Goal: Information Seeking & Learning: Check status

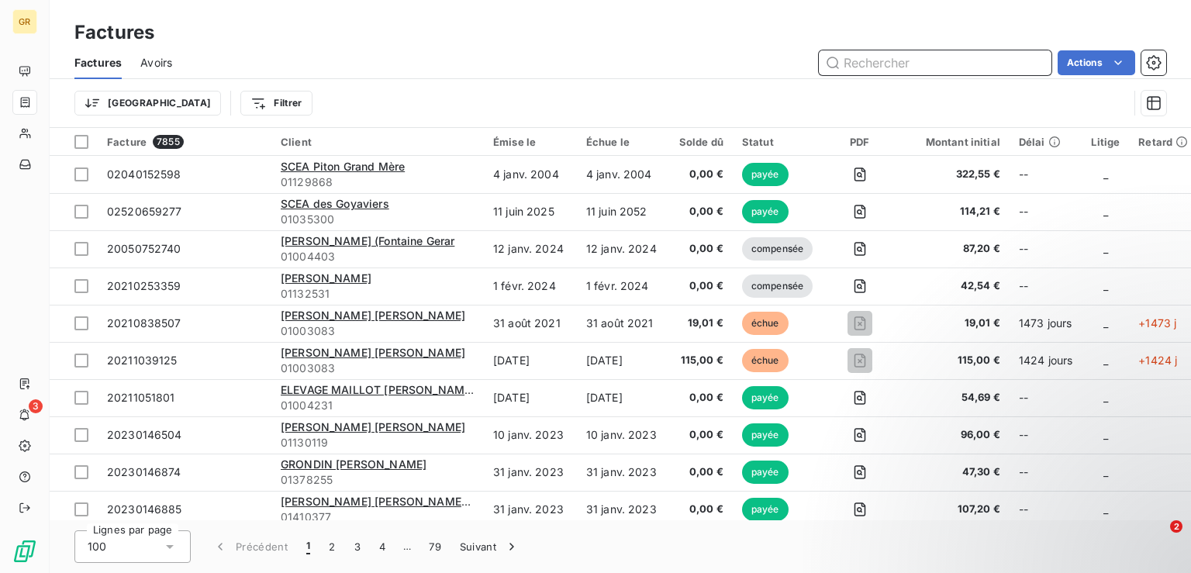
click at [871, 60] on input "text" at bounding box center [935, 62] width 233 height 25
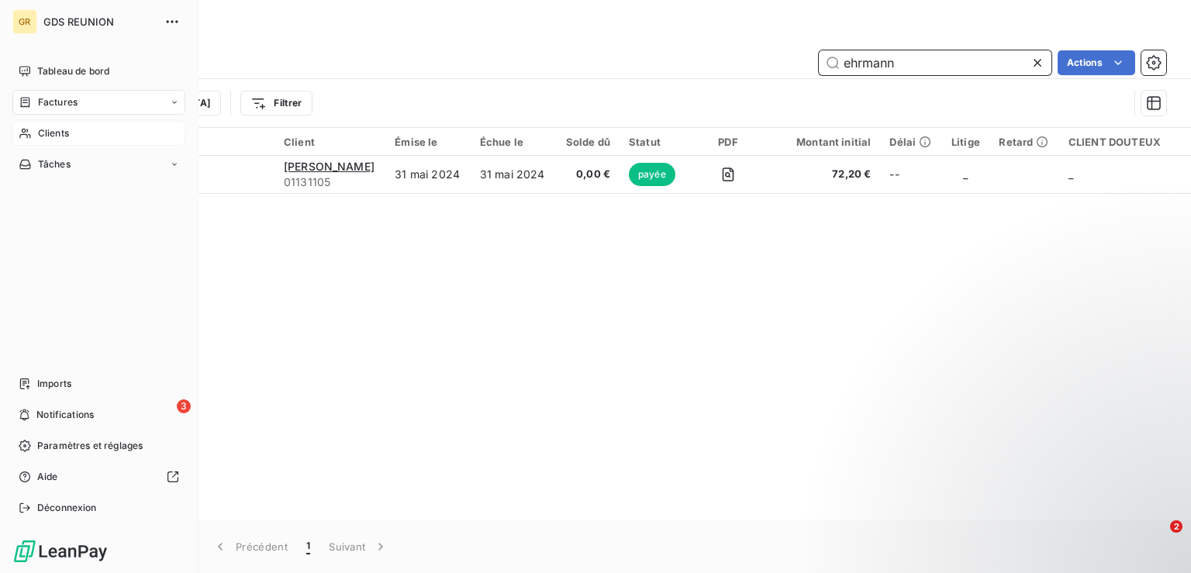
type input "ehrmann"
click at [39, 129] on span "Clients" at bounding box center [53, 133] width 31 height 14
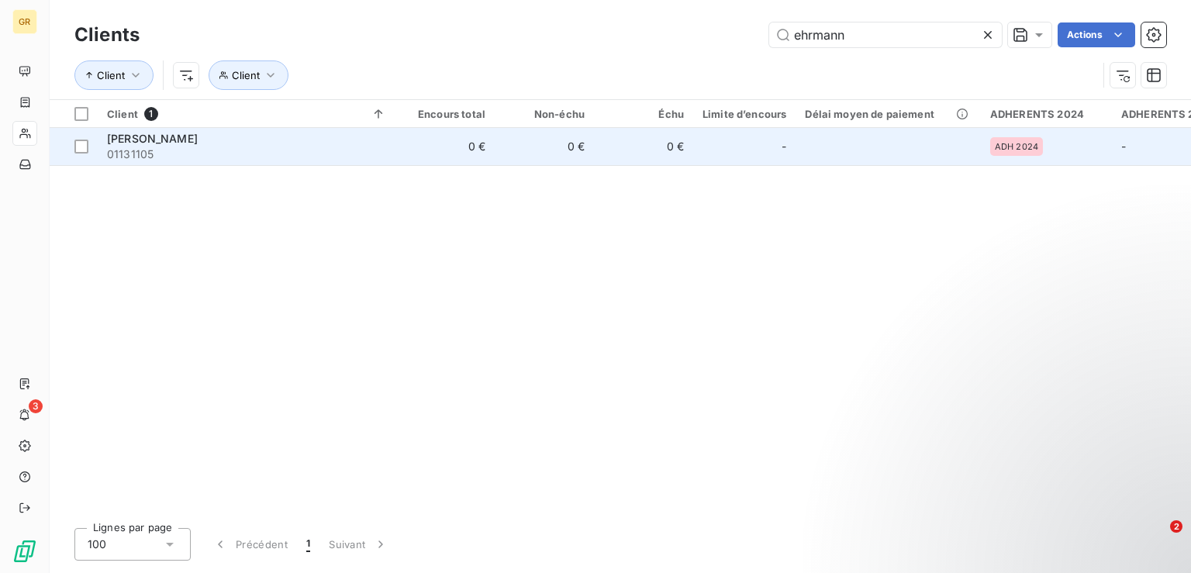
type input "ehrmann"
click at [165, 140] on span "[PERSON_NAME]" at bounding box center [152, 138] width 91 height 13
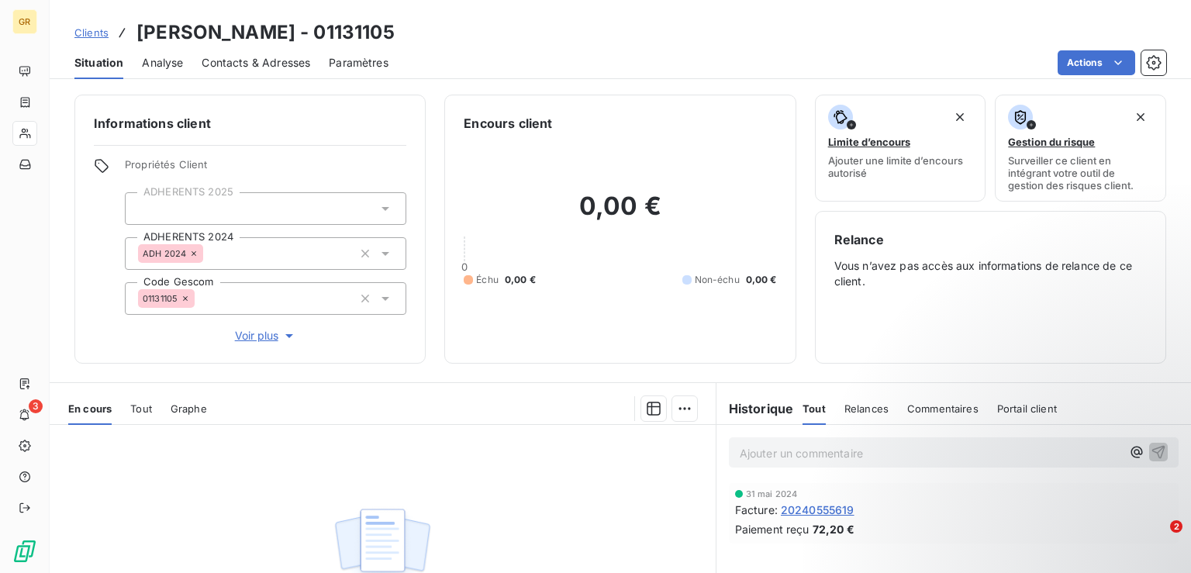
click at [382, 253] on icon at bounding box center [386, 254] width 8 height 4
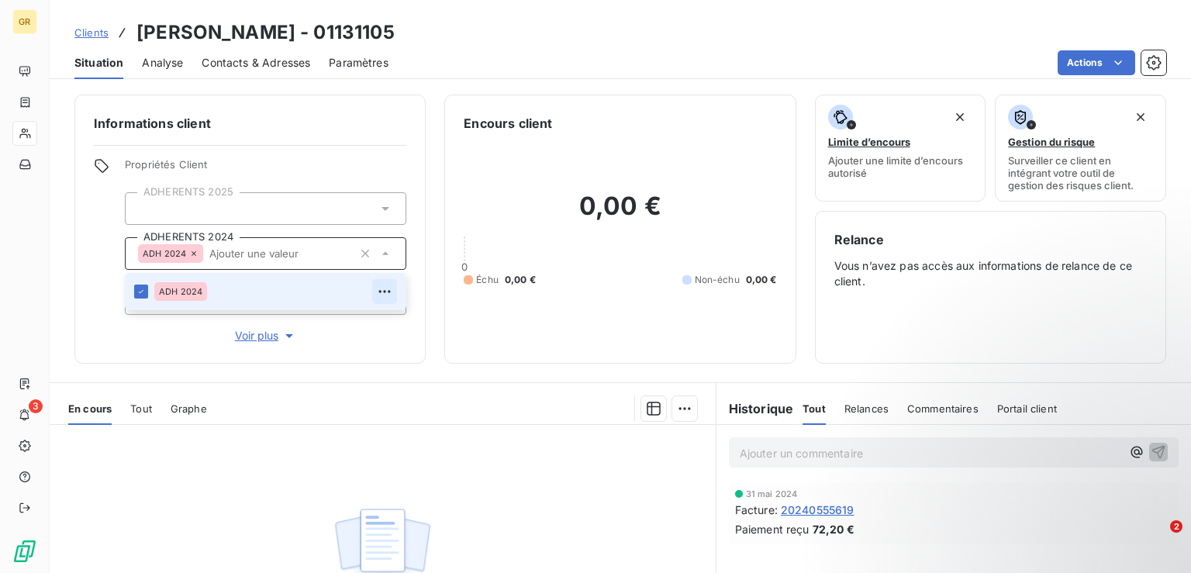
click at [382, 294] on icon "button" at bounding box center [385, 292] width 16 height 16
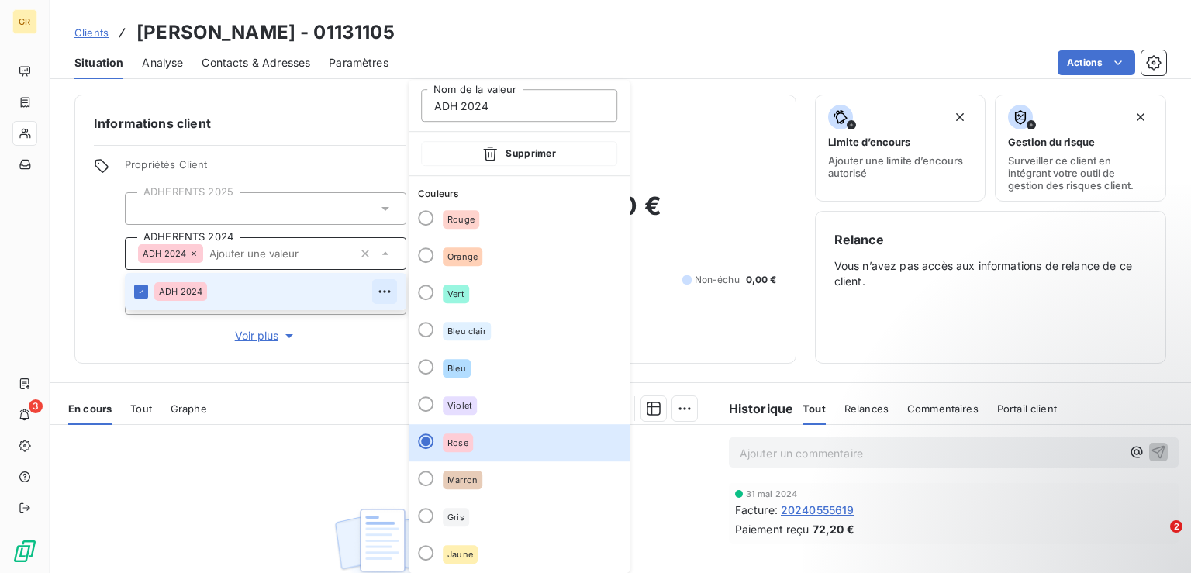
click at [382, 294] on icon "button" at bounding box center [385, 292] width 16 height 16
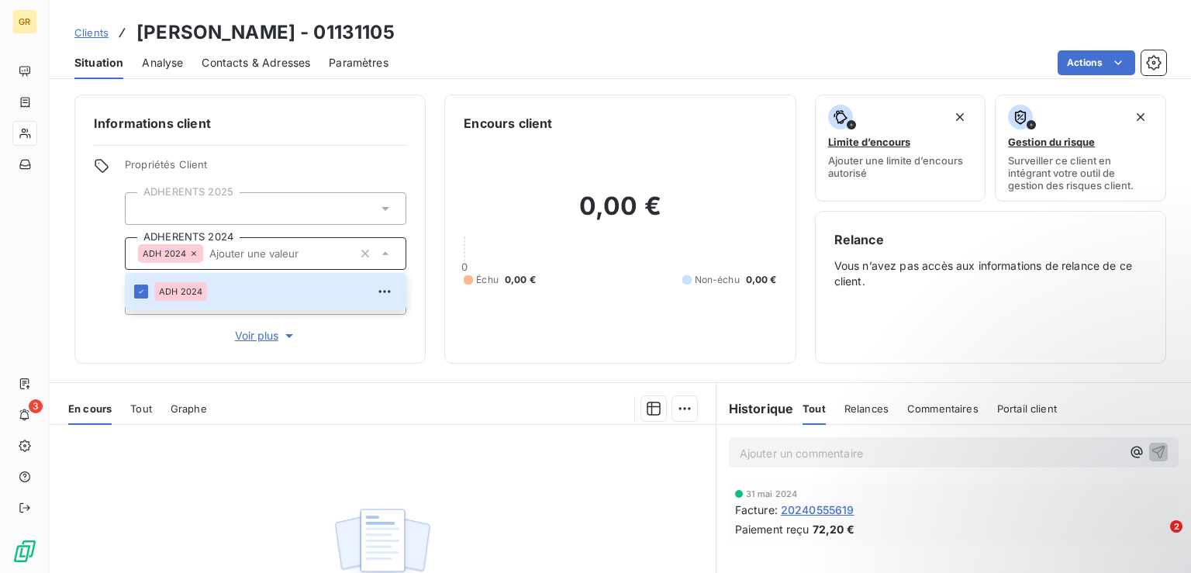
click at [365, 168] on span "Propriétés Client" at bounding box center [266, 169] width 282 height 22
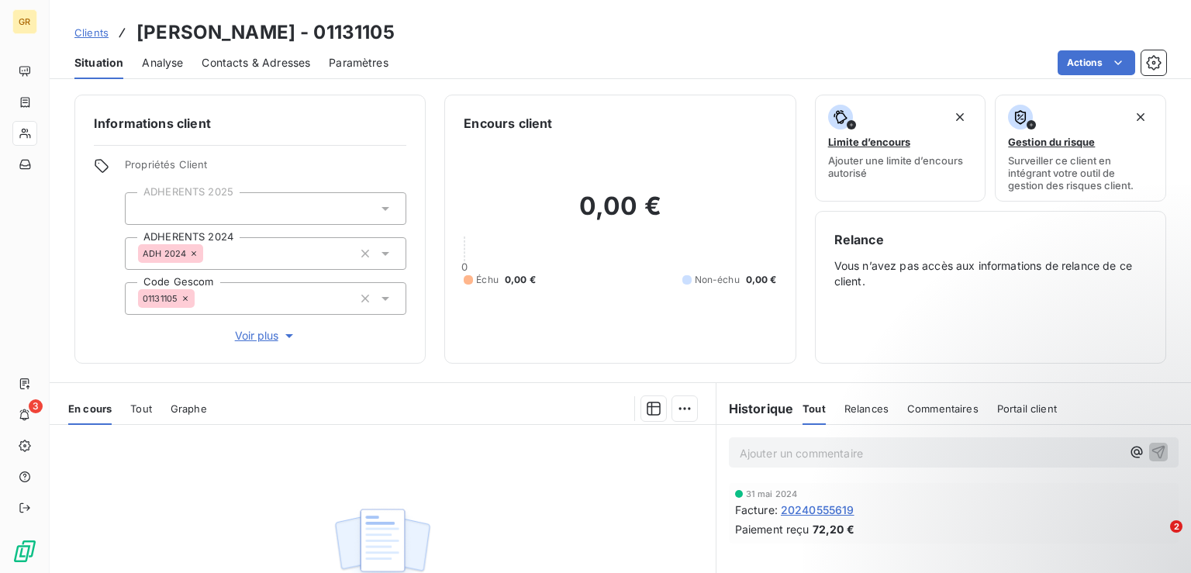
click at [380, 206] on icon at bounding box center [386, 209] width 16 height 16
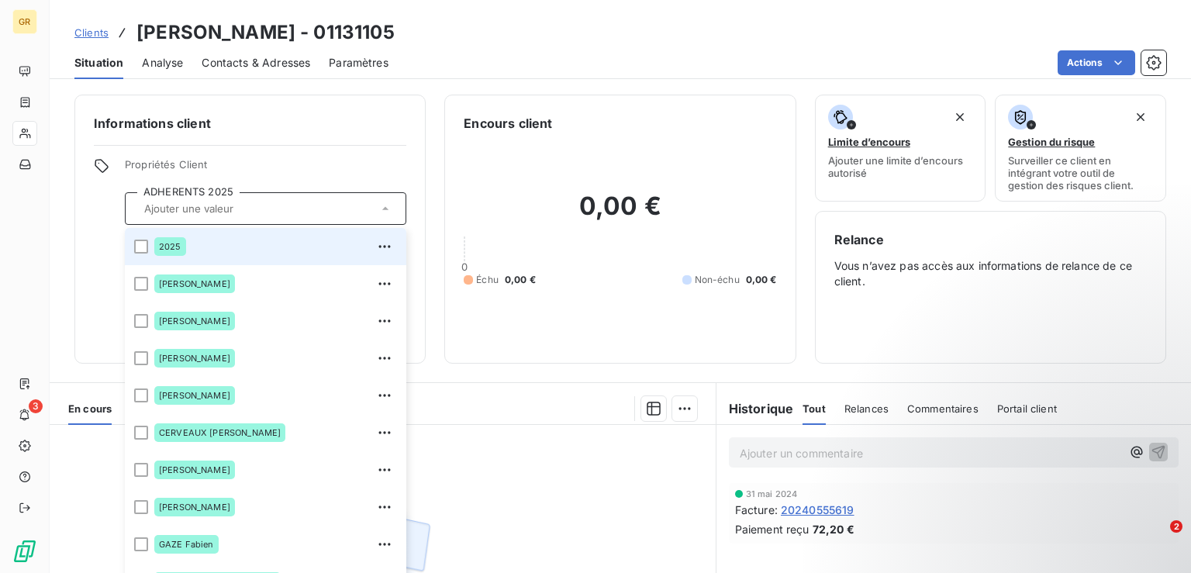
click at [380, 206] on icon at bounding box center [386, 209] width 16 height 16
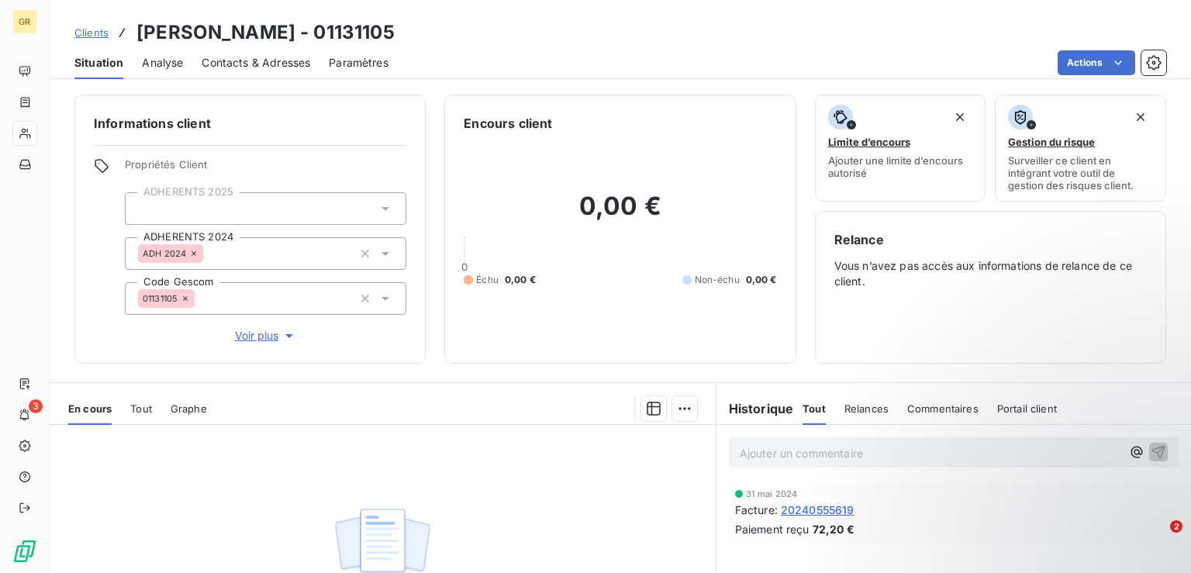
click at [335, 162] on span "Propriétés Client" at bounding box center [266, 169] width 282 height 22
click at [175, 60] on span "Analyse" at bounding box center [162, 63] width 41 height 16
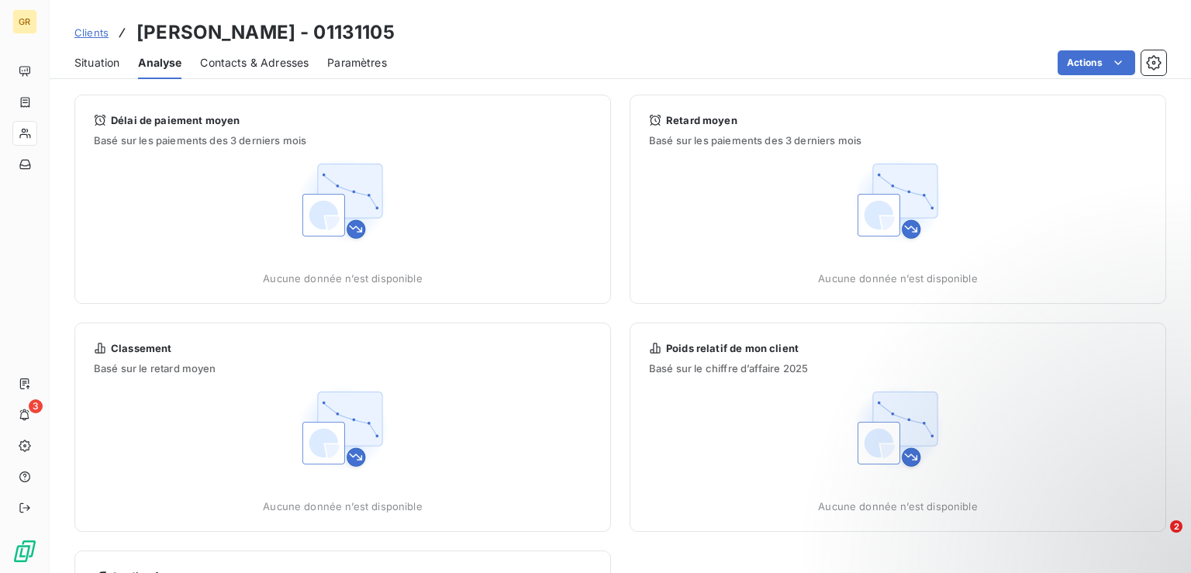
click at [97, 70] on span "Situation" at bounding box center [96, 63] width 45 height 16
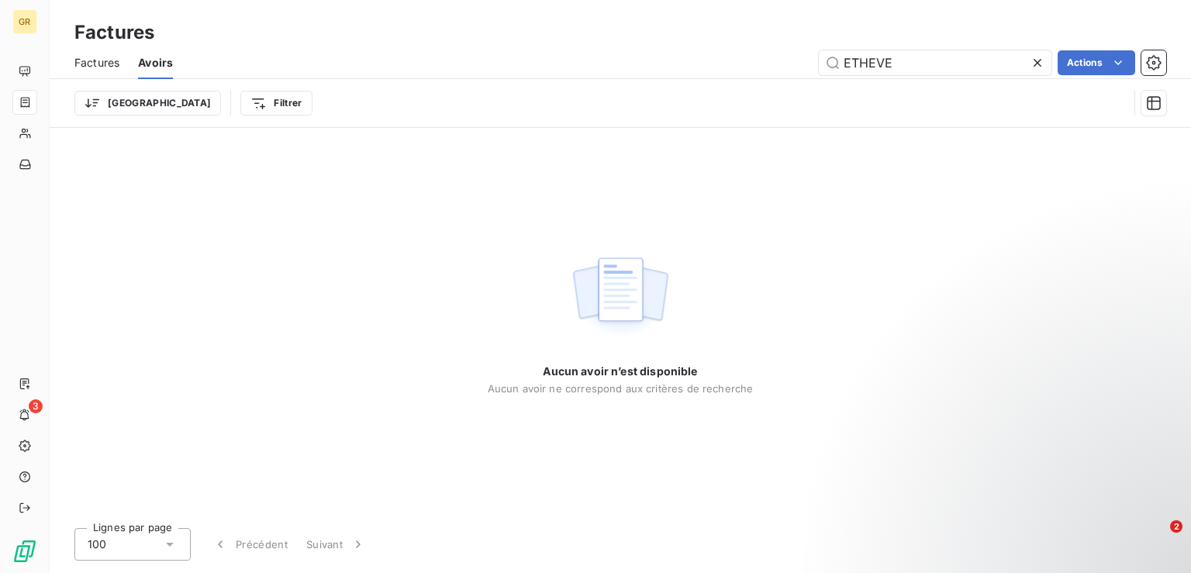
click at [1037, 61] on icon at bounding box center [1038, 63] width 8 height 8
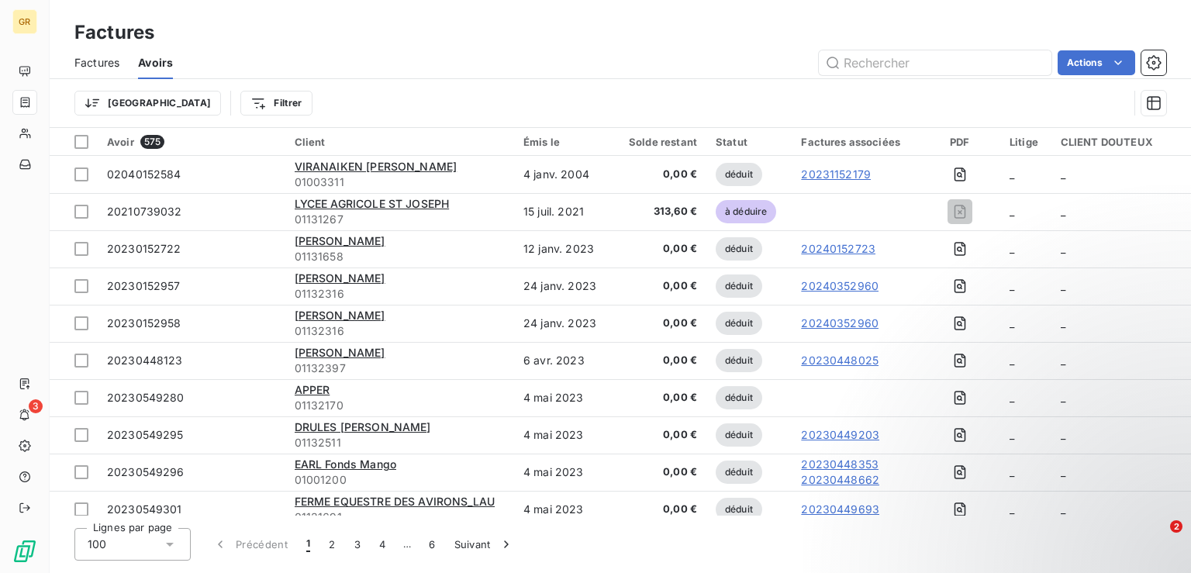
click at [598, 47] on div "Factures Avoirs Actions" at bounding box center [621, 63] width 1142 height 33
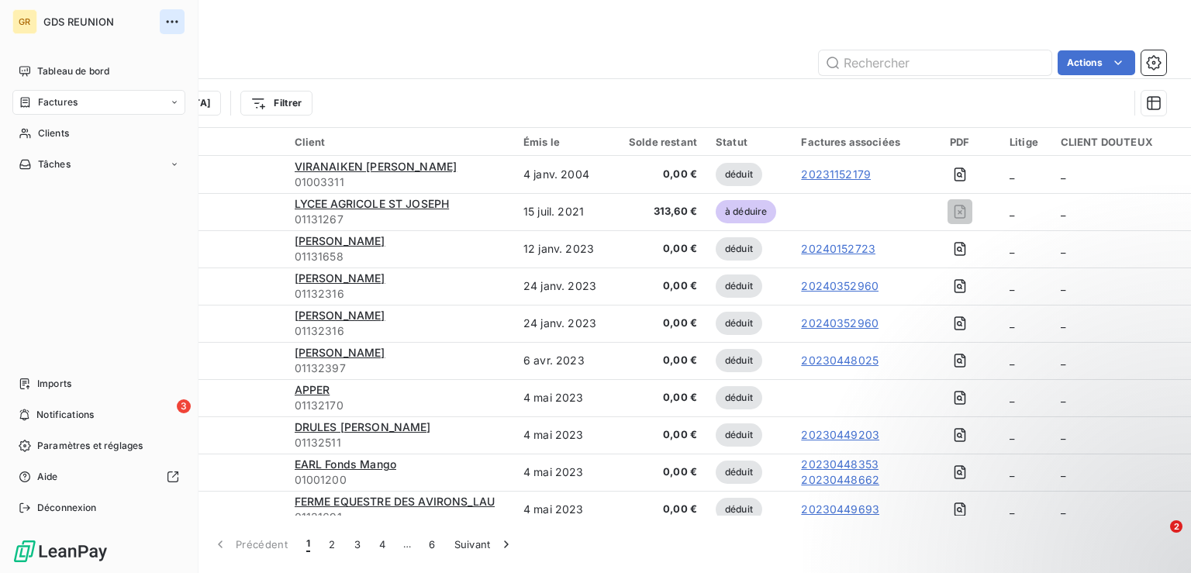
click at [168, 19] on icon "button" at bounding box center [172, 22] width 16 height 16
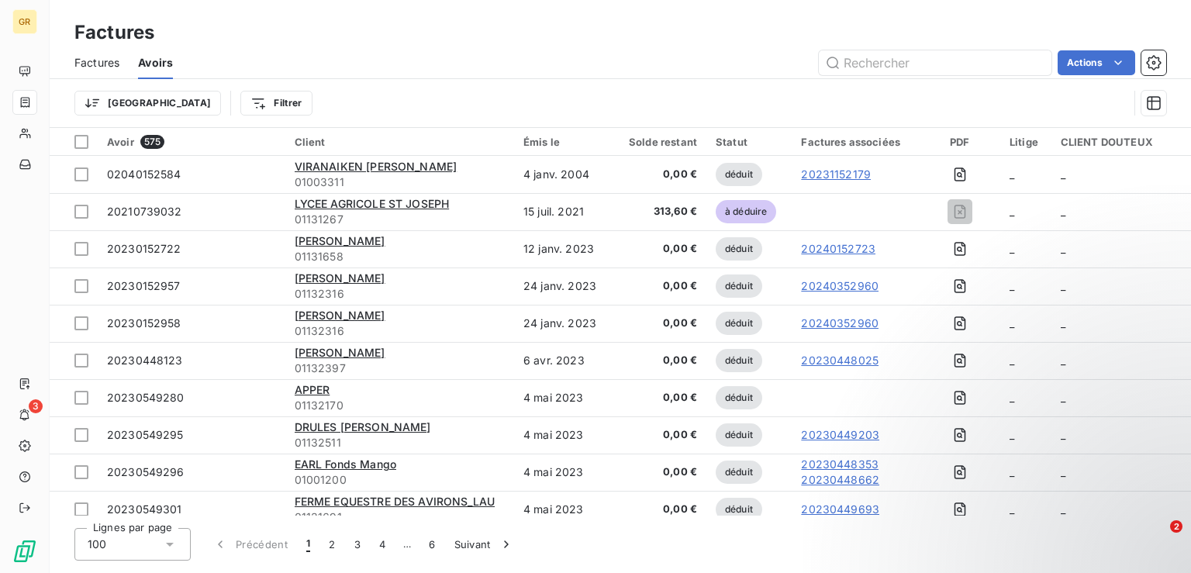
click at [399, 20] on div "Factures" at bounding box center [621, 33] width 1142 height 28
click at [1160, 51] on button "button" at bounding box center [1154, 62] width 25 height 25
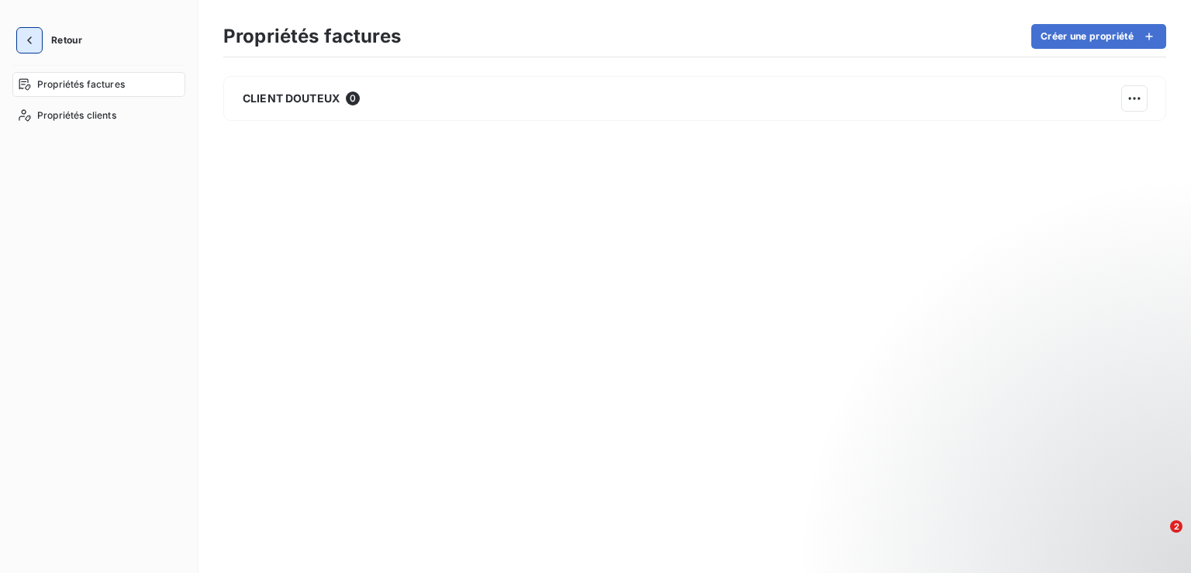
click at [29, 40] on icon "button" at bounding box center [30, 41] width 16 height 16
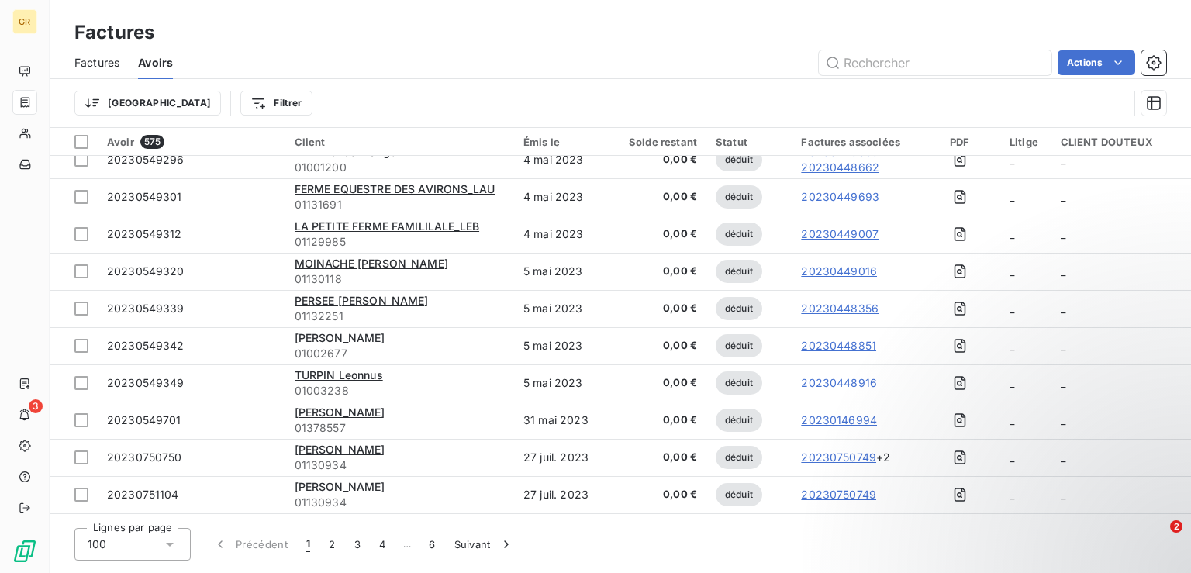
scroll to position [157, 0]
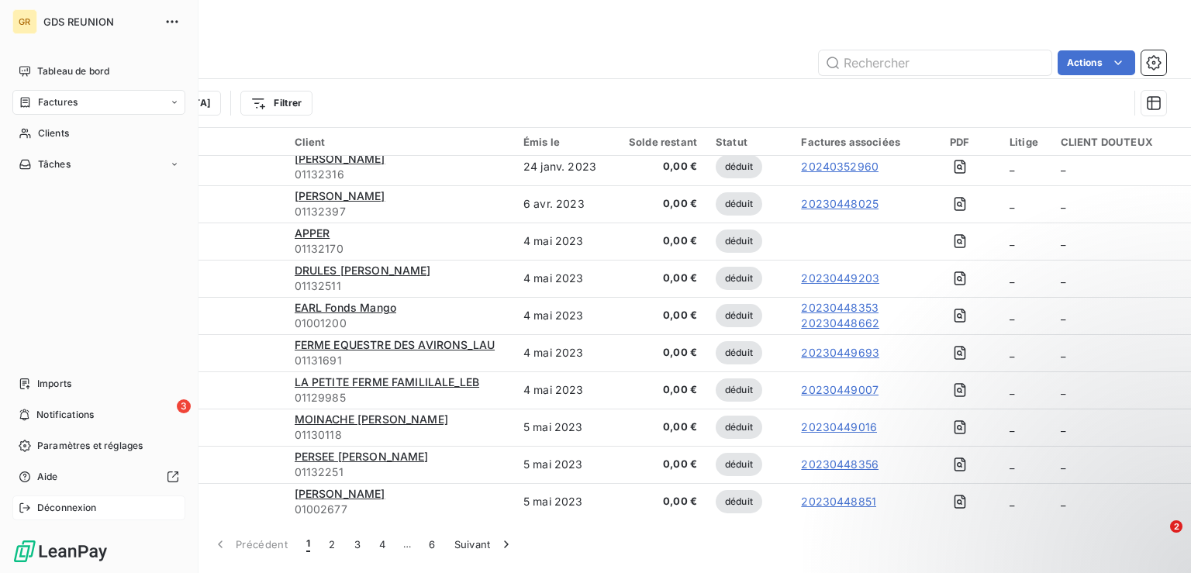
click at [71, 509] on span "Déconnexion" at bounding box center [67, 508] width 60 height 14
